Goal: Information Seeking & Learning: Learn about a topic

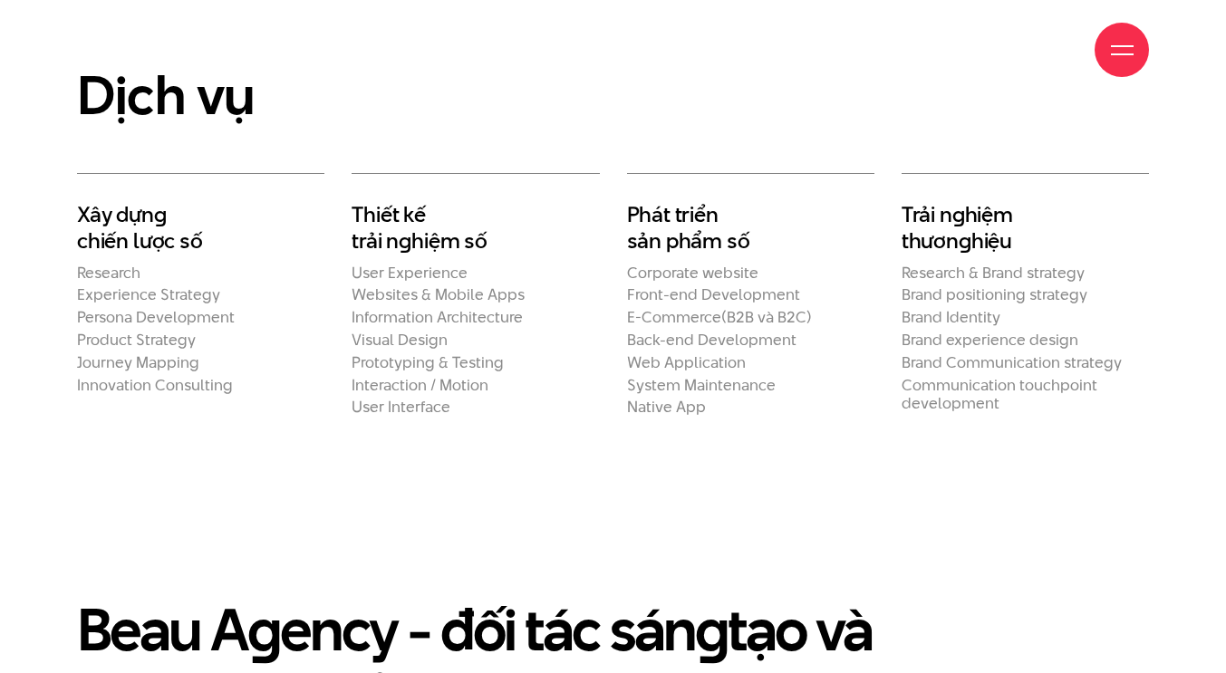
scroll to position [3171, 0]
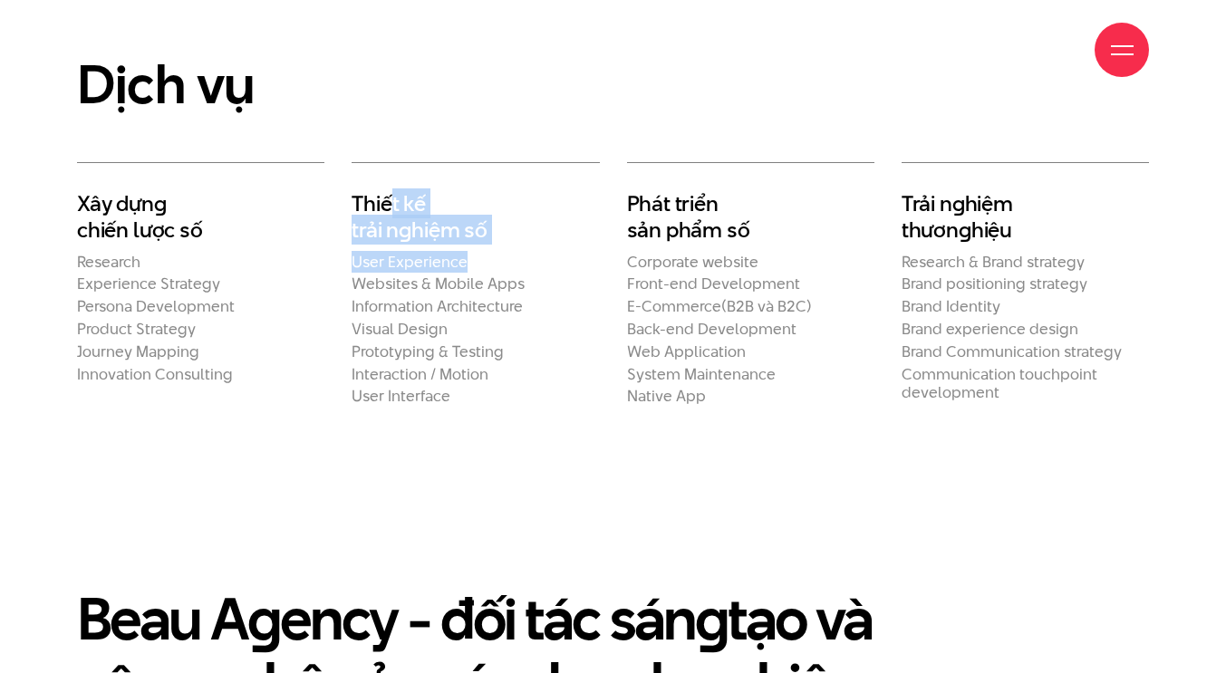
drag, startPoint x: 388, startPoint y: 269, endPoint x: 554, endPoint y: 297, distance: 169.1
click at [506, 304] on div "Thiết kế trải n g hiệm số User Experience Websites & Mobile Apps Information Ar…" at bounding box center [475, 284] width 247 height 244
click at [687, 244] on h2 "Phát triển sản phẩm số" at bounding box center [750, 216] width 247 height 53
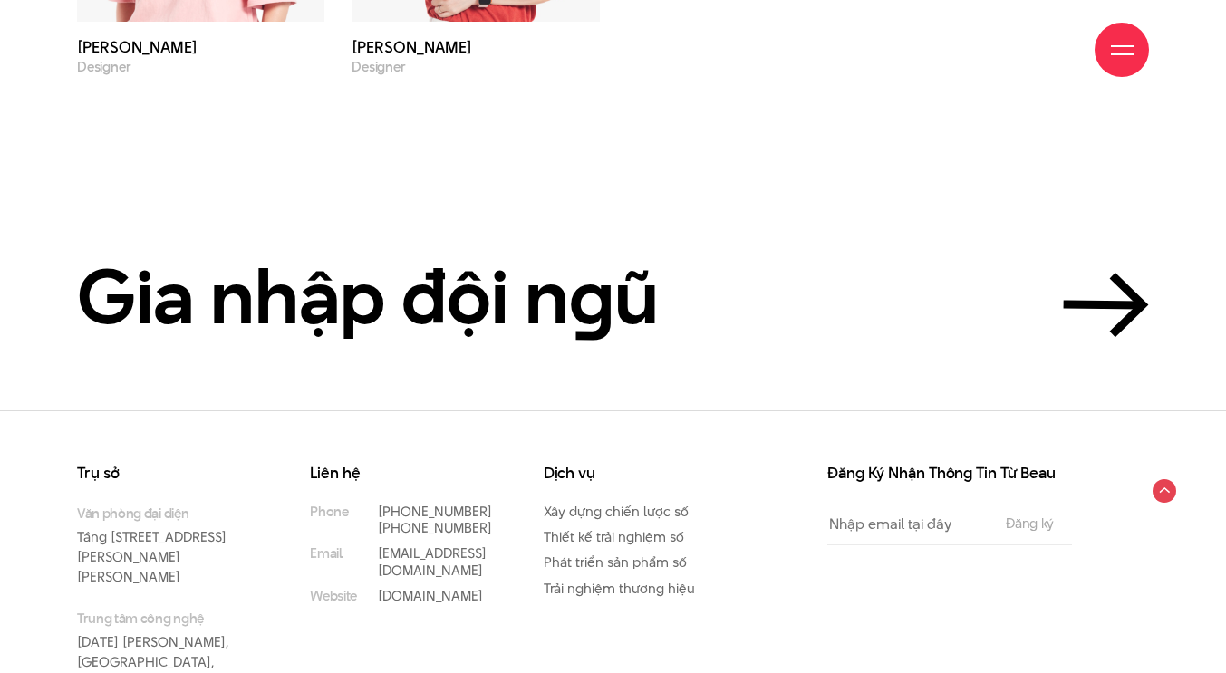
scroll to position [6279, 0]
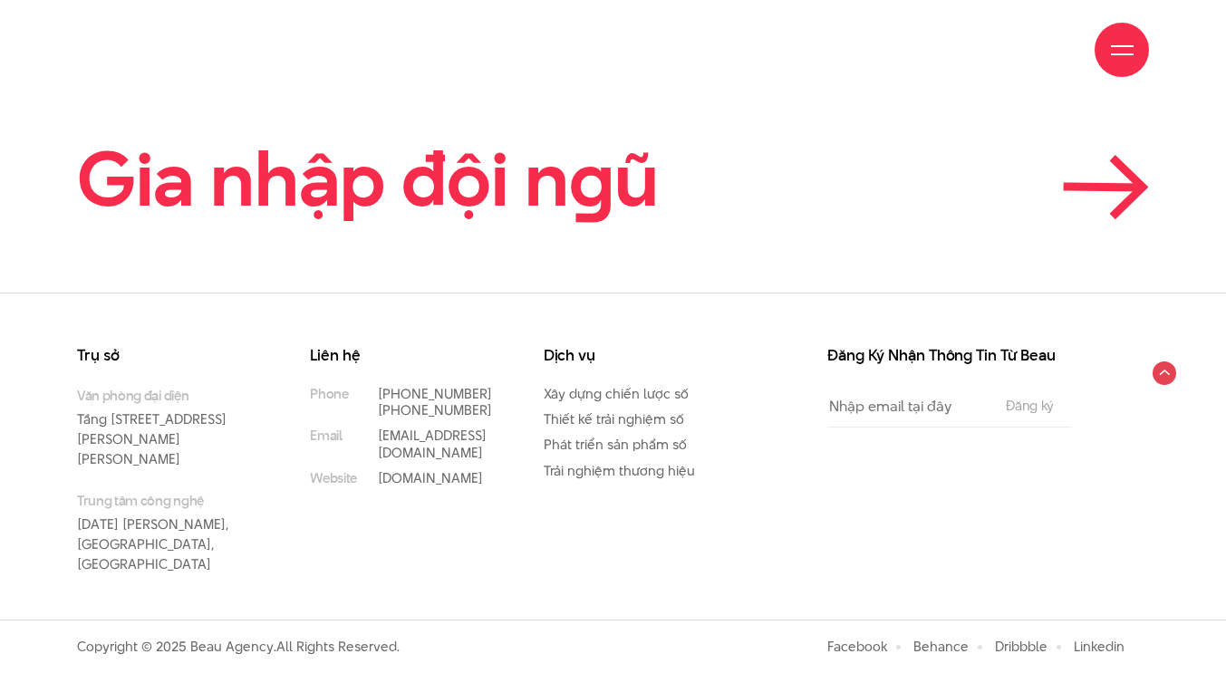
click at [1059, 220] on link "Gia nhập đội n g ũ" at bounding box center [613, 180] width 1072 height 82
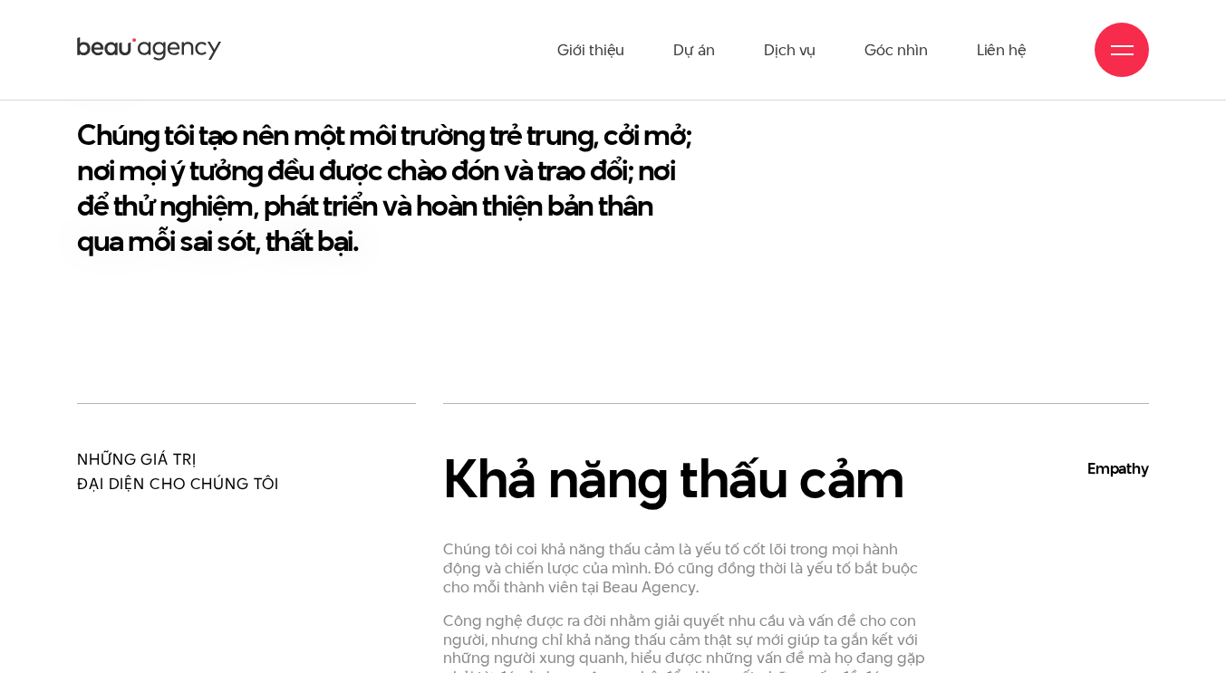
scroll to position [178, 0]
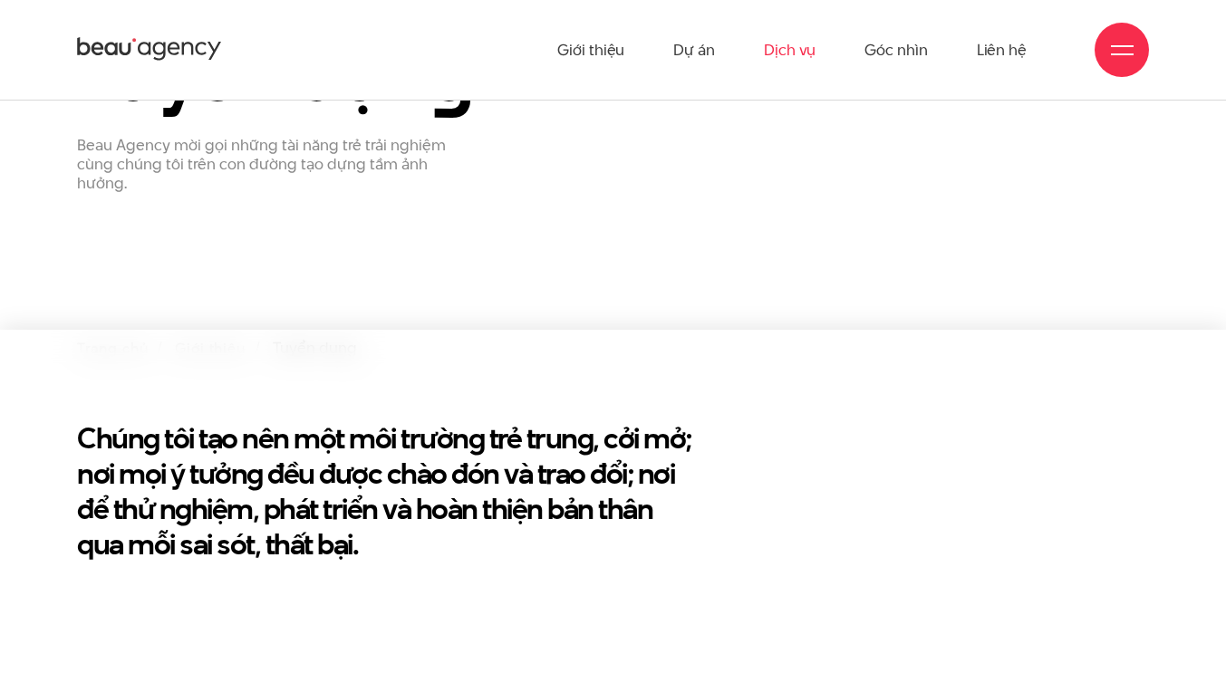
click at [795, 56] on link "Dịch vụ" at bounding box center [790, 50] width 52 height 100
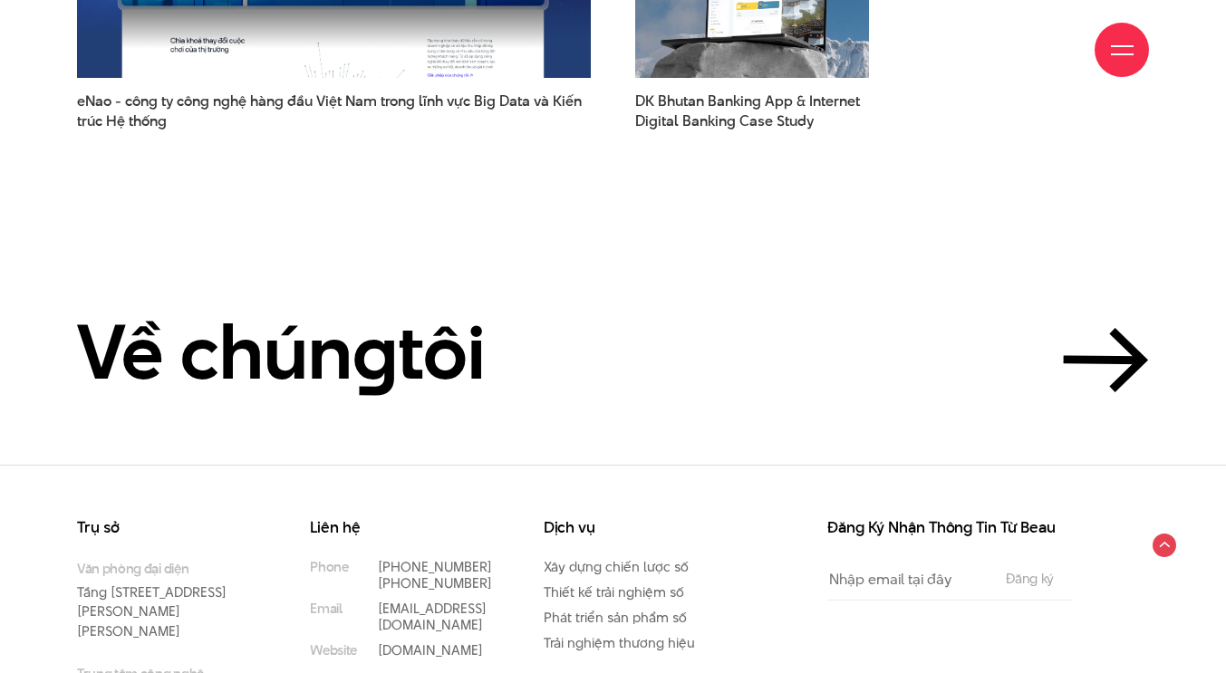
scroll to position [5037, 0]
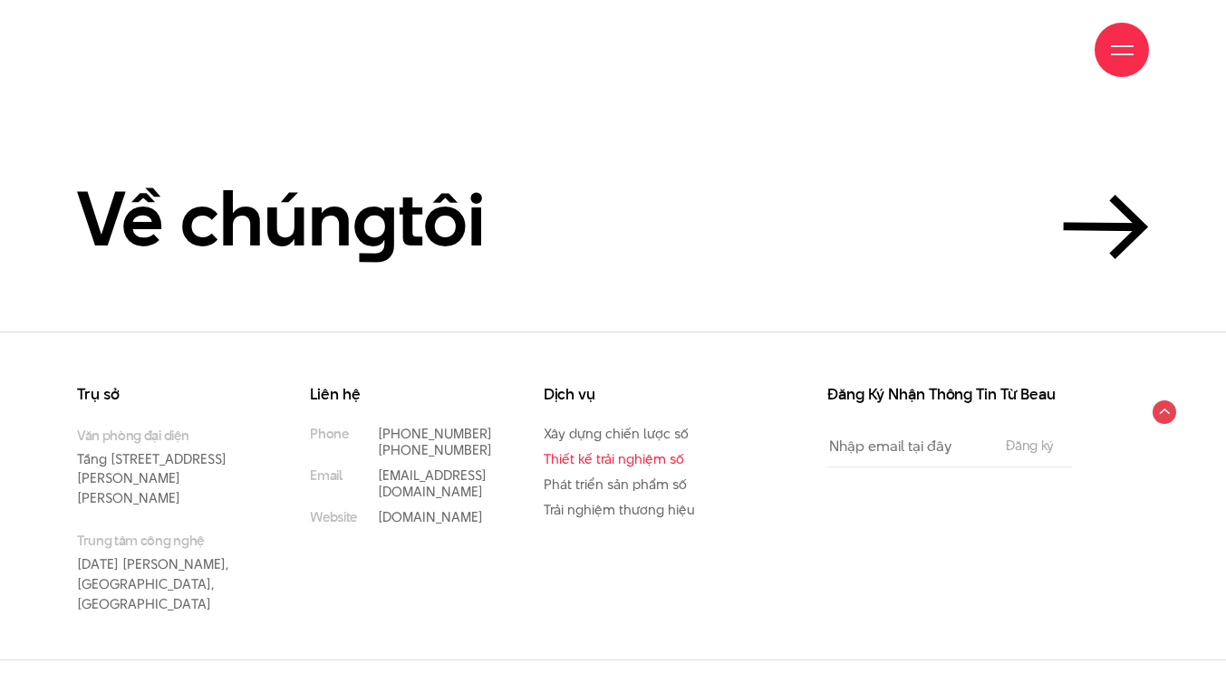
click at [637, 458] on link "Thiết kế trải nghiệm số" at bounding box center [614, 458] width 140 height 19
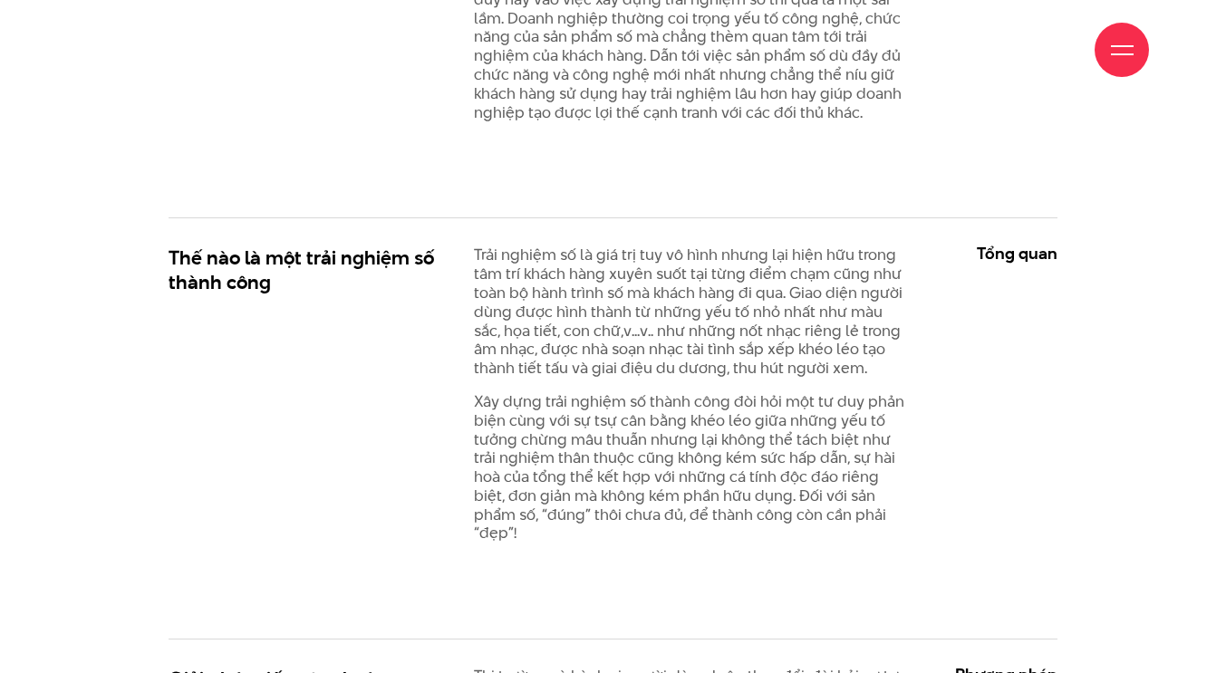
scroll to position [1359, 0]
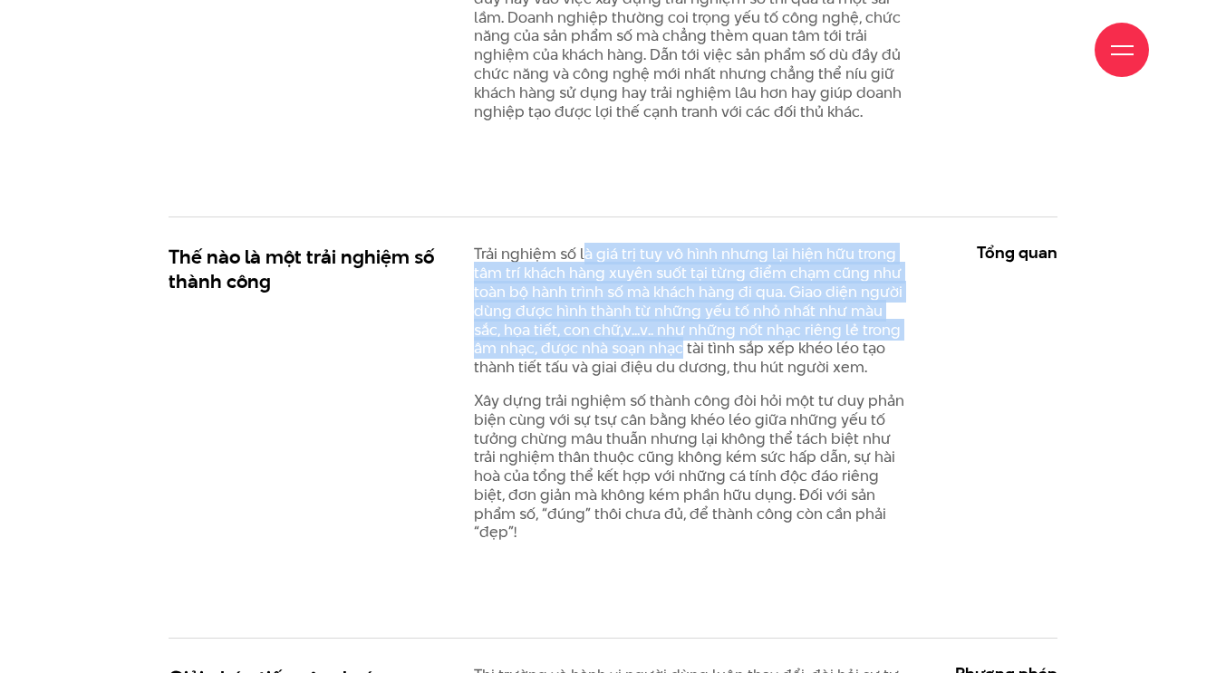
drag, startPoint x: 583, startPoint y: 247, endPoint x: 682, endPoint y: 342, distance: 137.1
click at [682, 342] on p "Trải nghiệm số là giá trị tuy vô hình nhưng lại hiện hữu trong tâm trí khách hà…" at bounding box center [689, 311] width 430 height 132
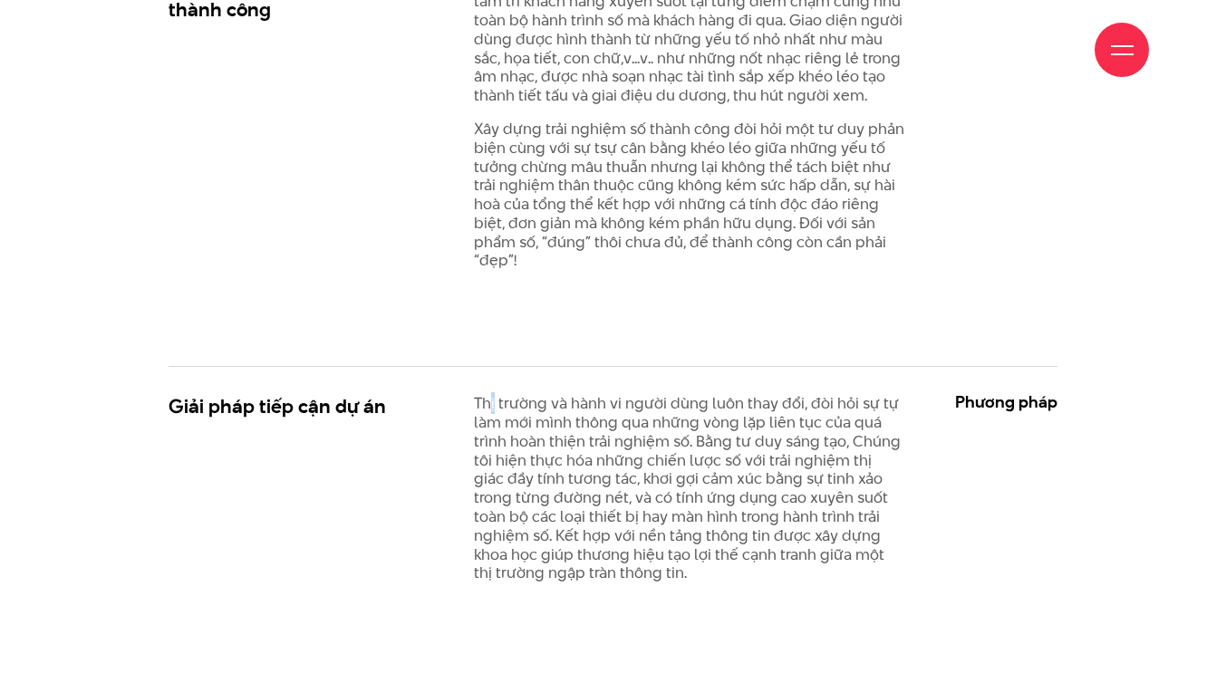
click at [493, 410] on p "Thị trường và hành vi người dùng luôn thay đổi, đòi hỏi sự tự làm mới mình thôn…" at bounding box center [689, 488] width 430 height 188
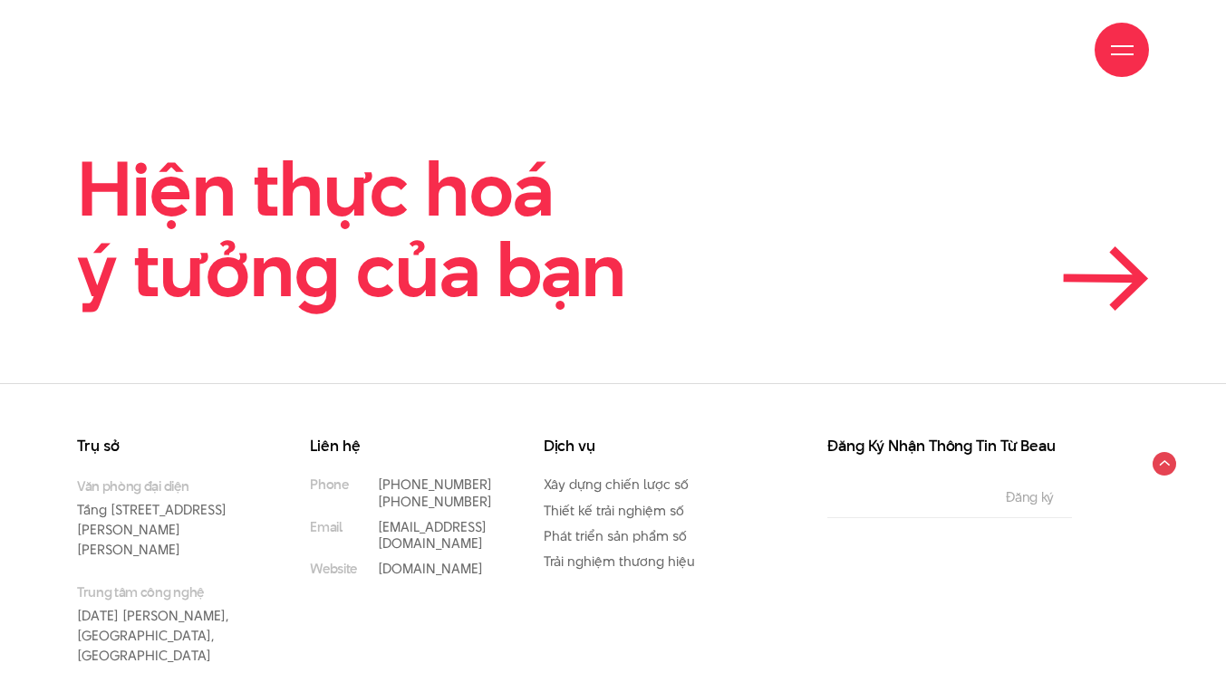
scroll to position [5172, 0]
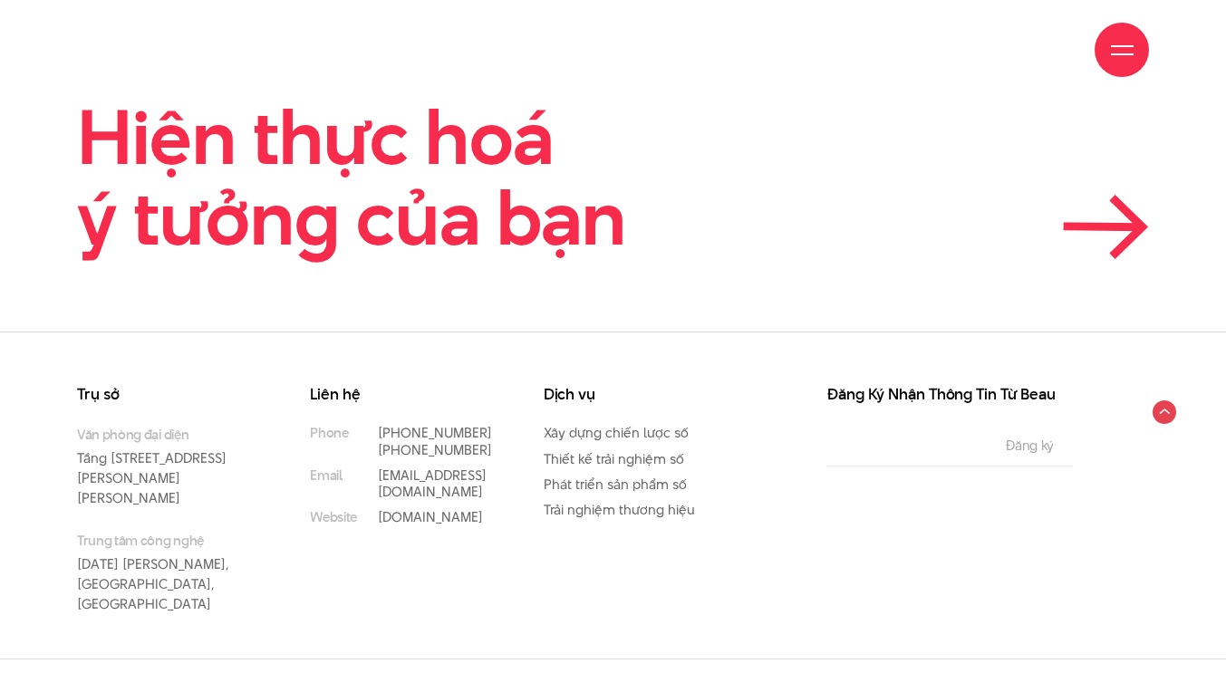
click at [473, 183] on link "Hiện thực hoá ý tưởng của bạn" at bounding box center [351, 178] width 549 height 188
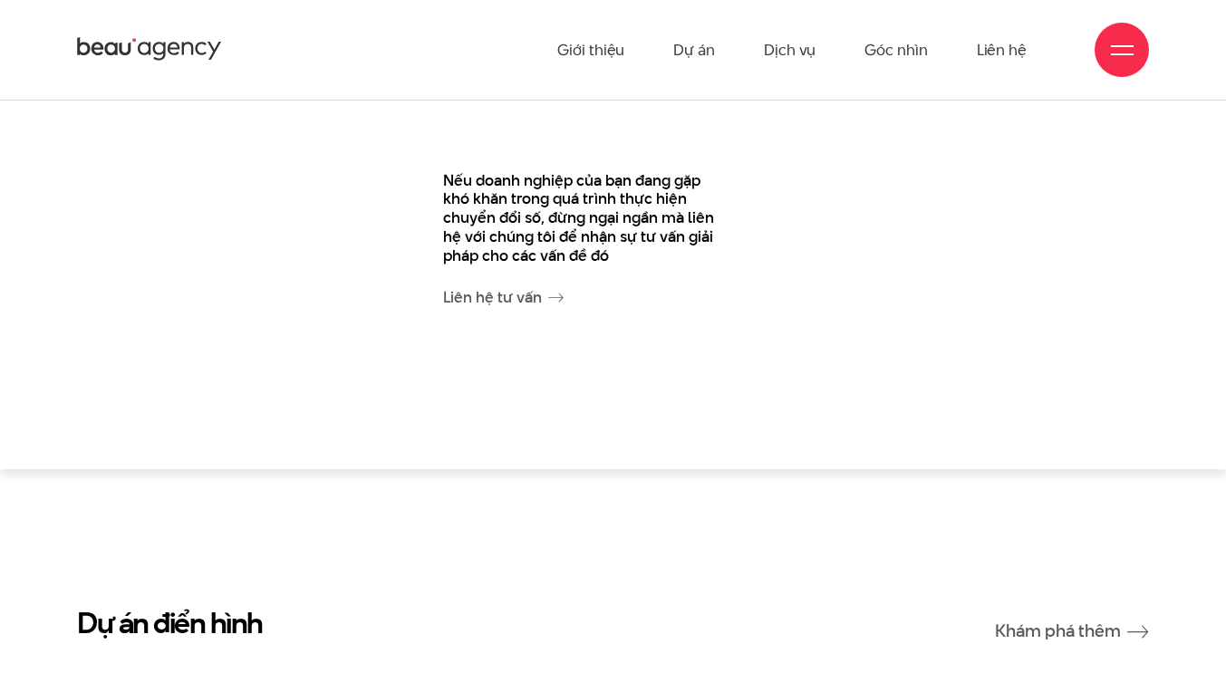
scroll to position [3723, 0]
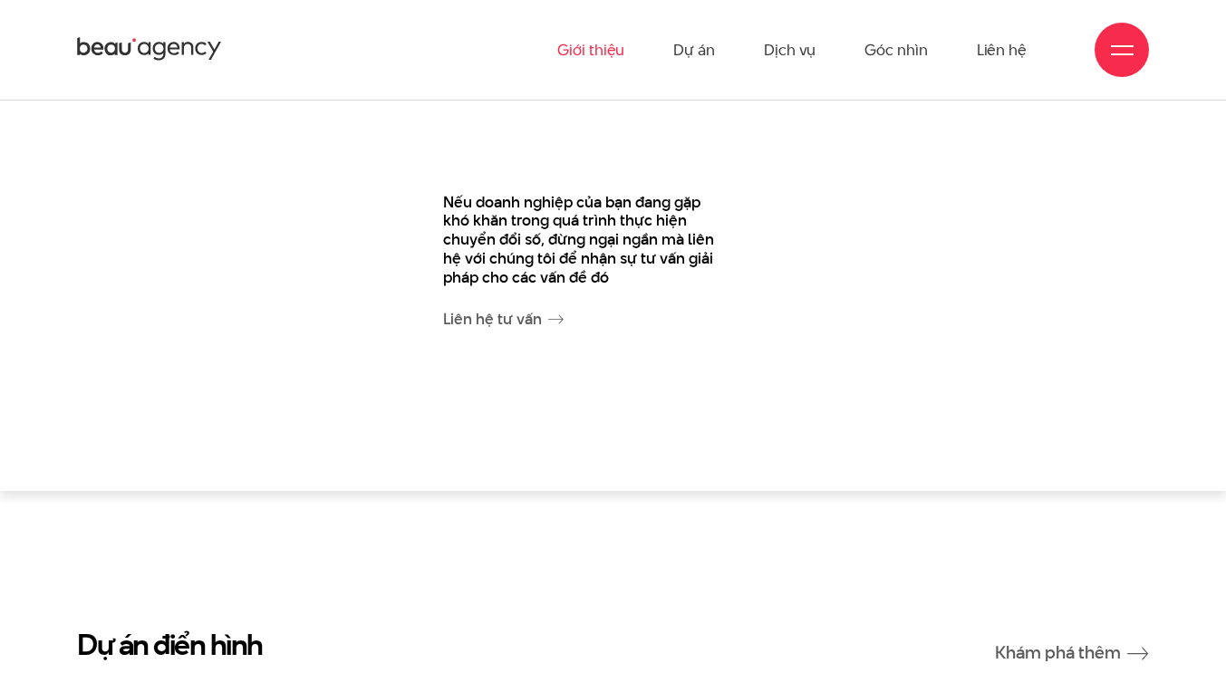
click at [607, 50] on link "Giới thiệu" at bounding box center [590, 50] width 67 height 100
